Goal: Use online tool/utility: Utilize a website feature to perform a specific function

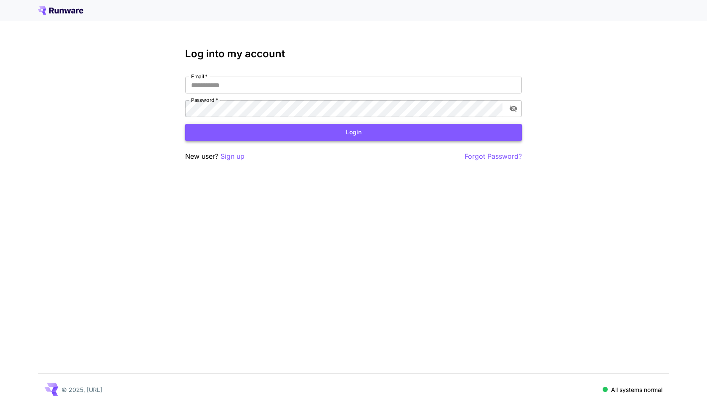
type input "**********"
click at [321, 136] on button "Login" at bounding box center [353, 132] width 337 height 17
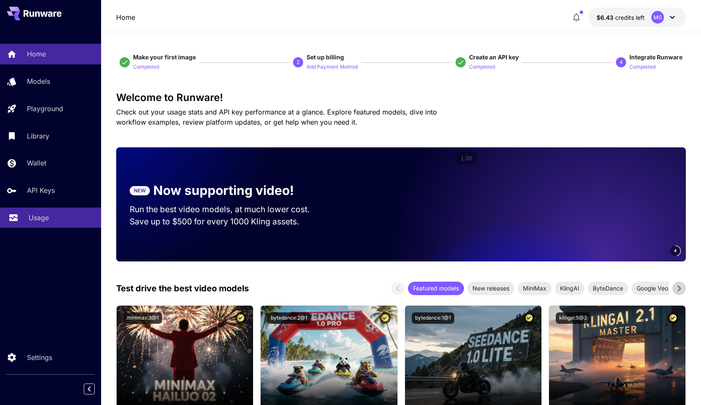
click at [51, 220] on div "Usage" at bounding box center [62, 217] width 66 height 10
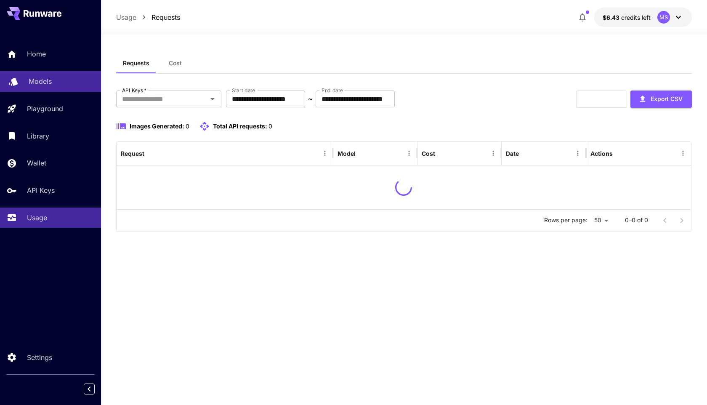
click at [62, 85] on div "Models" at bounding box center [62, 81] width 66 height 10
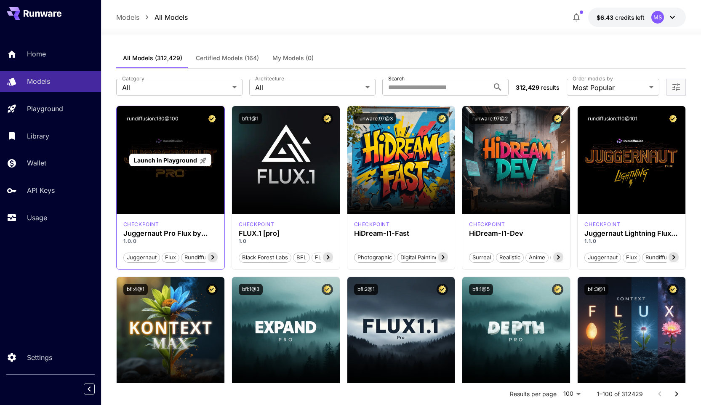
click at [170, 185] on div "Launch in Playground" at bounding box center [171, 160] width 108 height 108
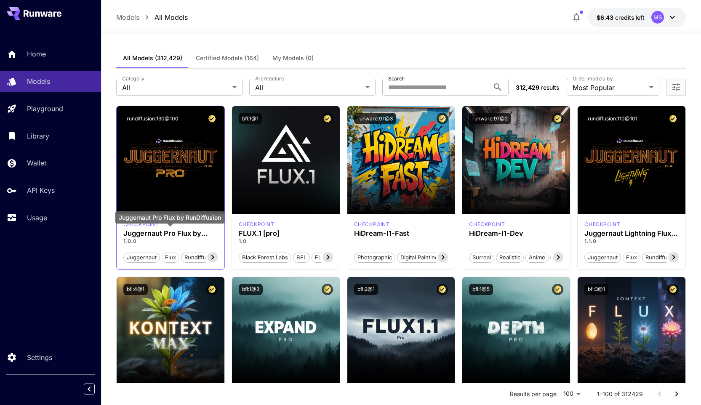
click at [160, 235] on h3 "Juggernaut Pro Flux by RunDiffusion" at bounding box center [170, 233] width 94 height 8
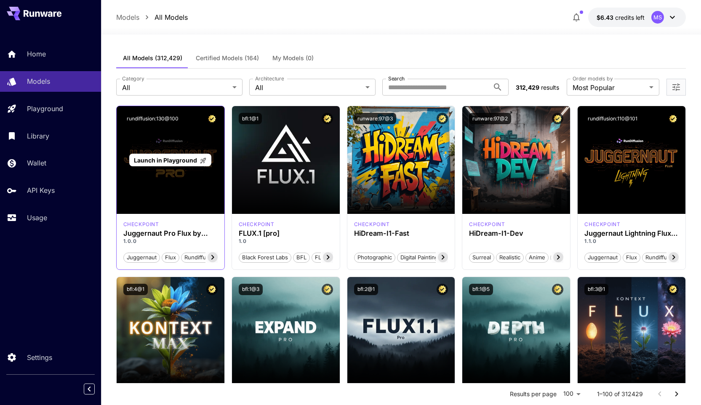
click at [204, 168] on div "Launch in Playground" at bounding box center [171, 160] width 108 height 108
click at [397, 56] on div "All Models (312,429) Certified Models (164) My Models (0)" at bounding box center [401, 58] width 570 height 21
click at [281, 15] on div "Models All Models $6.43 credits left MS" at bounding box center [401, 17] width 570 height 19
drag, startPoint x: 119, startPoint y: 61, endPoint x: 332, endPoint y: 58, distance: 212.9
click at [332, 58] on div "All Models (312,429) Certified Models (164) My Models (0)" at bounding box center [401, 58] width 570 height 21
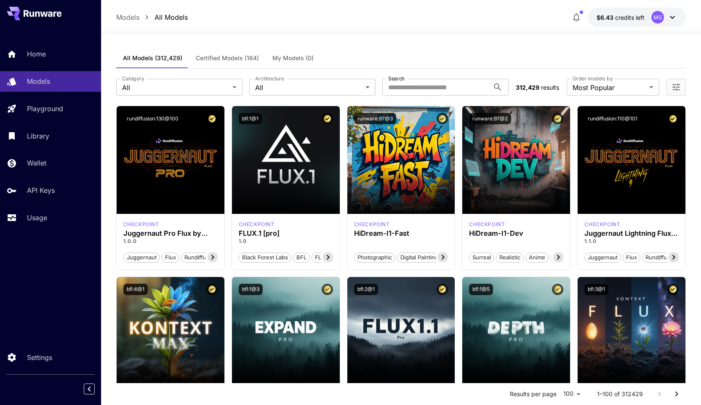
click at [332, 58] on div "All Models (312,429) Certified Models (164) My Models (0)" at bounding box center [401, 58] width 570 height 21
